Goal: Task Accomplishment & Management: Manage account settings

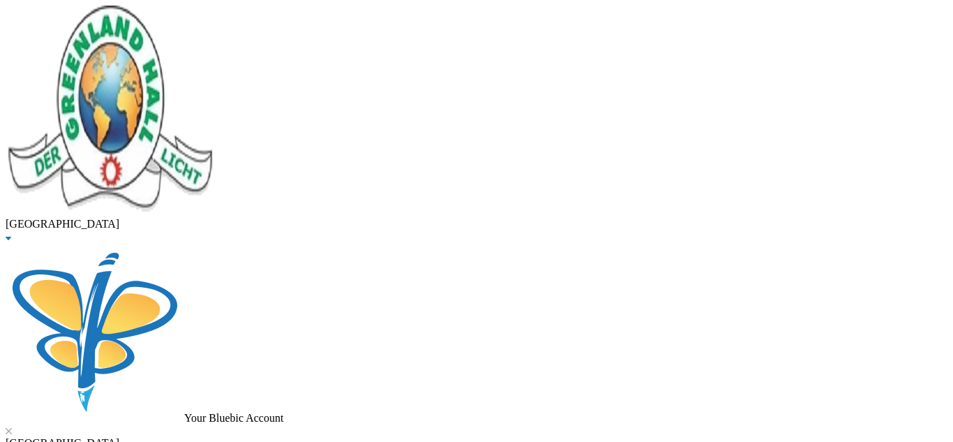
drag, startPoint x: 164, startPoint y: 103, endPoint x: 136, endPoint y: 103, distance: 27.9
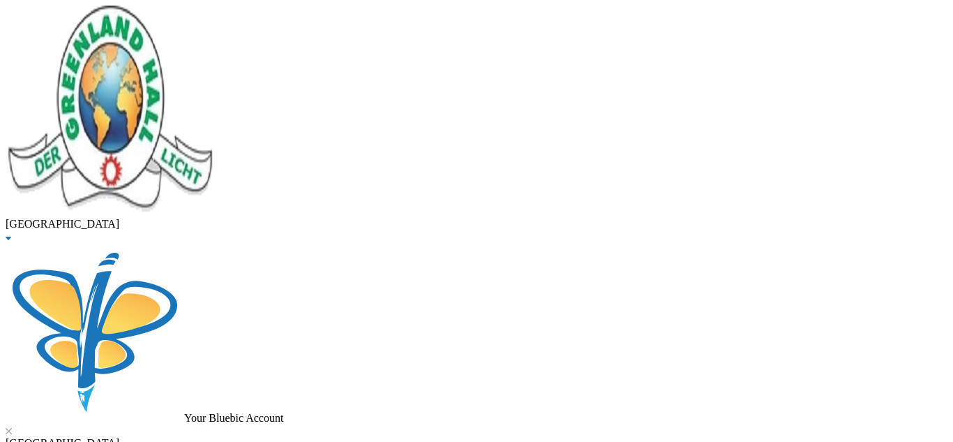
type input "adeleke"
click at [75, 36] on span "Graduated" at bounding box center [51, 30] width 47 height 12
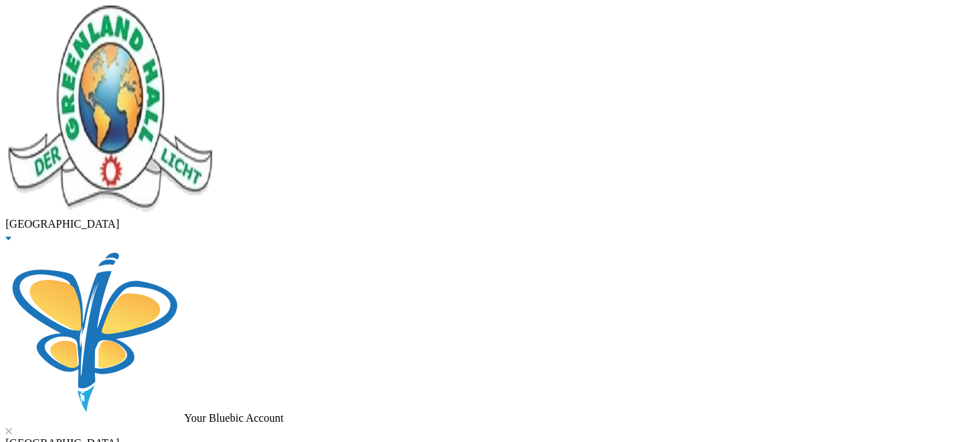
scroll to position [39, 0]
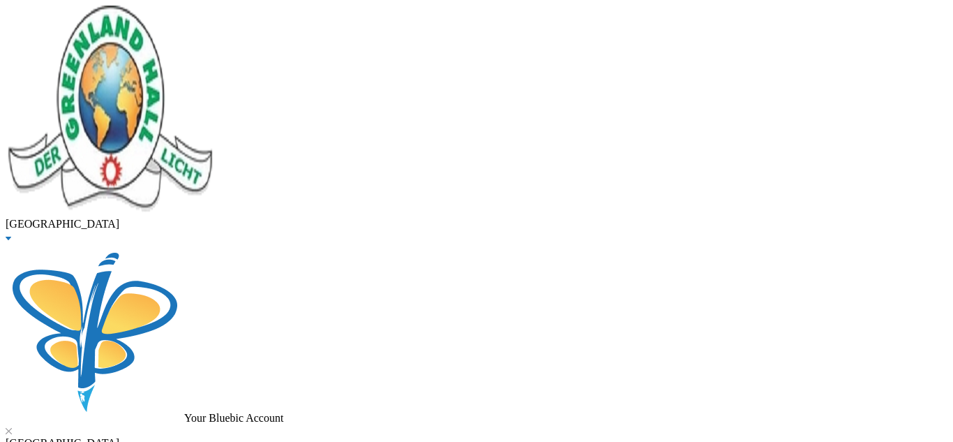
scroll to position [24, 0]
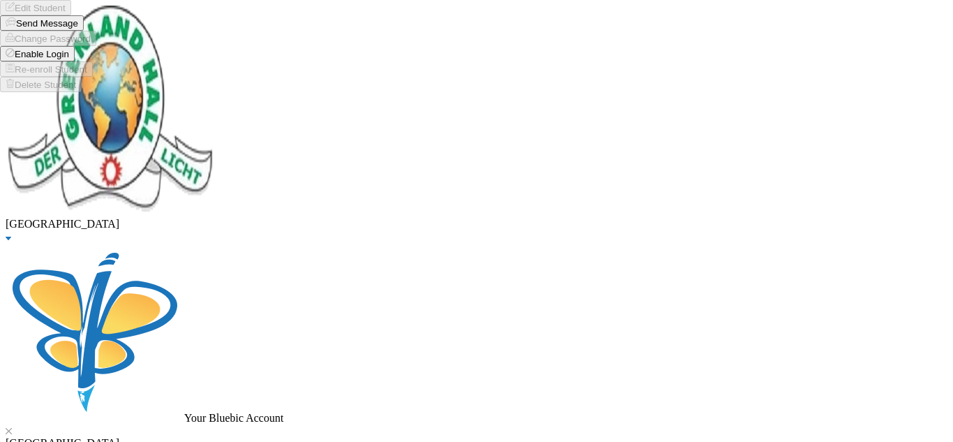
click at [75, 61] on button "Enable Login" at bounding box center [37, 53] width 75 height 15
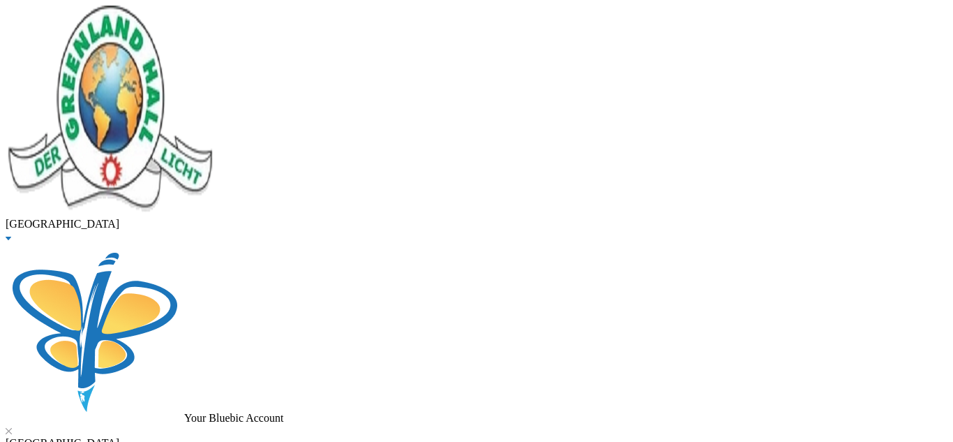
scroll to position [118, 0]
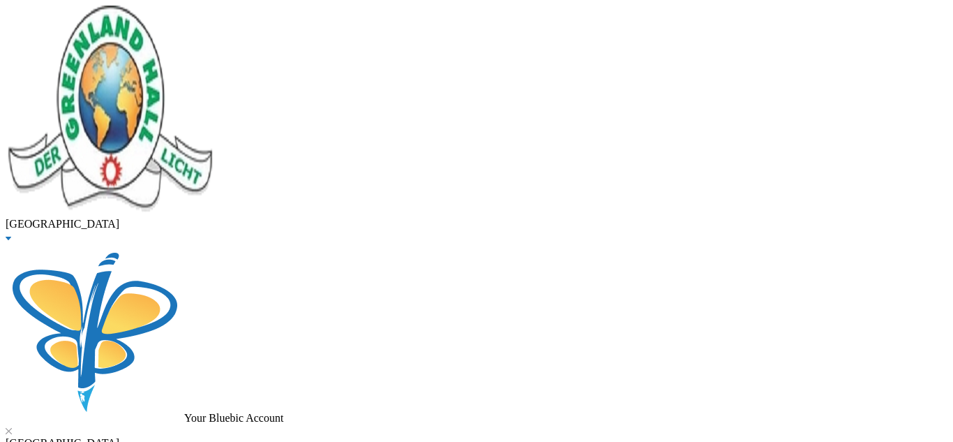
scroll to position [400, 0]
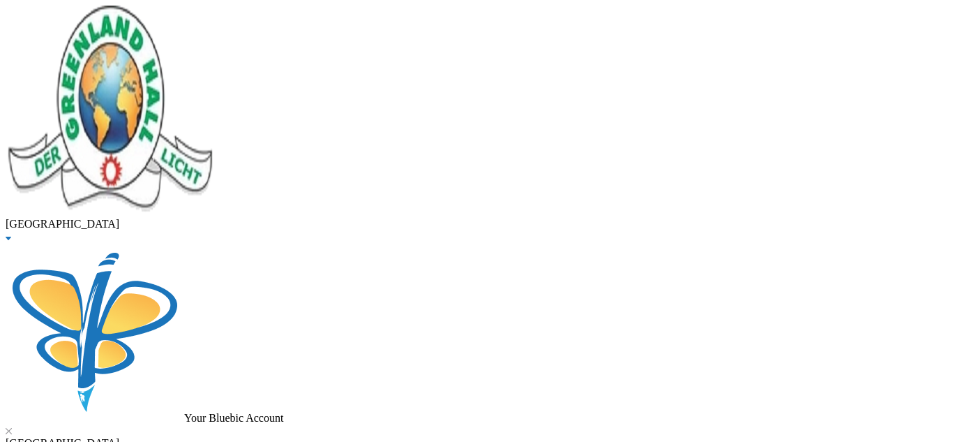
checkbox input "true"
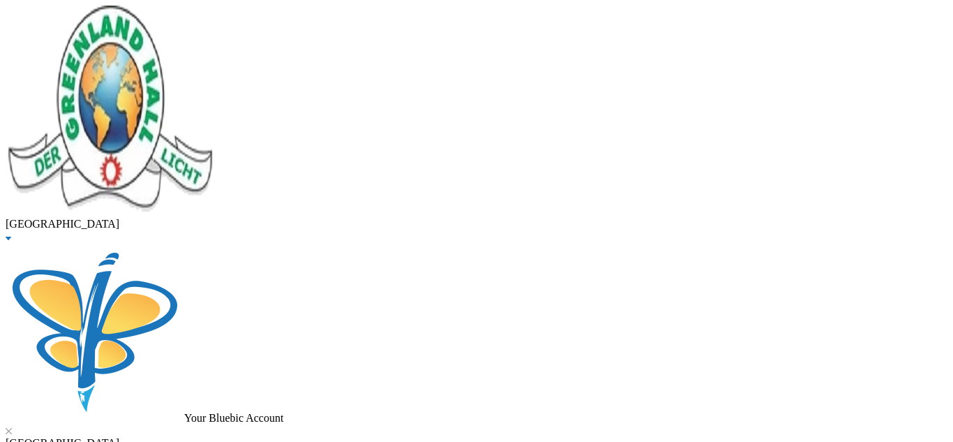
checkbox input "true"
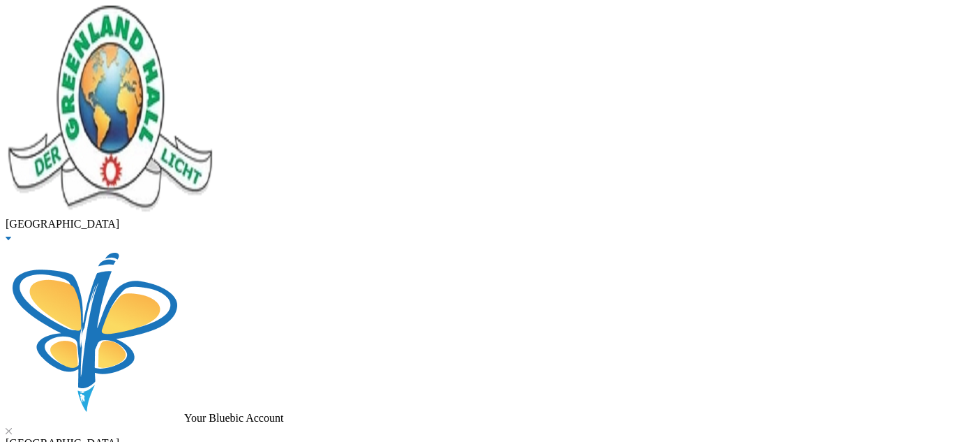
checkbox input "false"
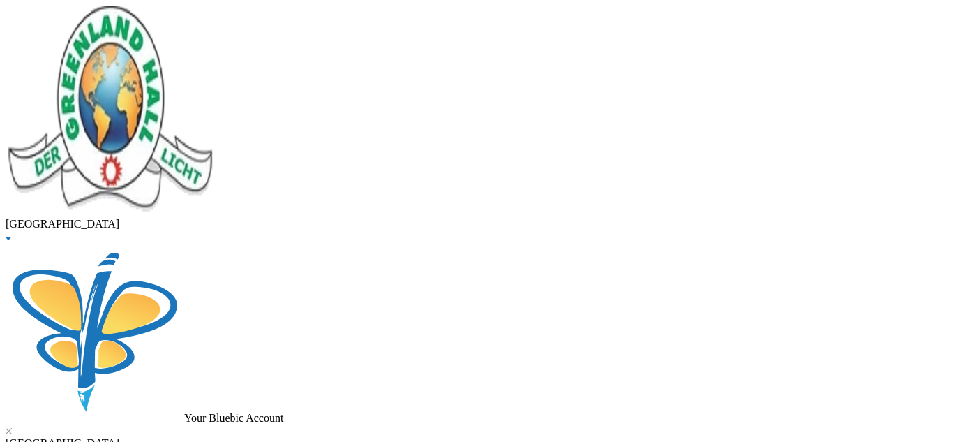
checkbox input "false"
drag, startPoint x: 262, startPoint y: 112, endPoint x: 132, endPoint y: 107, distance: 130.6
